Goal: Task Accomplishment & Management: Manage account settings

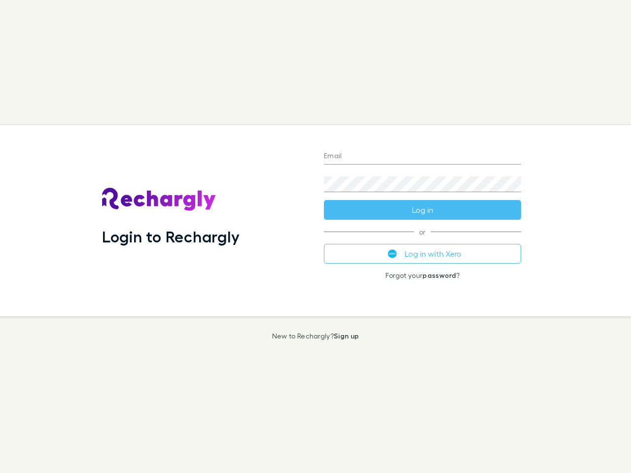
click at [315, 237] on div "Login to Rechargly" at bounding box center [205, 220] width 222 height 191
click at [422, 157] on input "Email" at bounding box center [422, 157] width 197 height 16
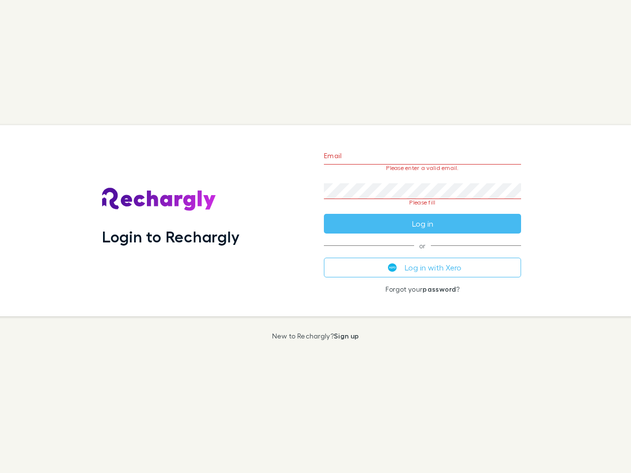
click at [422, 210] on form "Email Please enter a valid email. Password Please fill Log in" at bounding box center [422, 187] width 197 height 93
click at [422, 254] on div "Email Please enter a valid email. Password Please fill Log in or Log in with Xe…" at bounding box center [422, 220] width 213 height 191
